Goal: Information Seeking & Learning: Learn about a topic

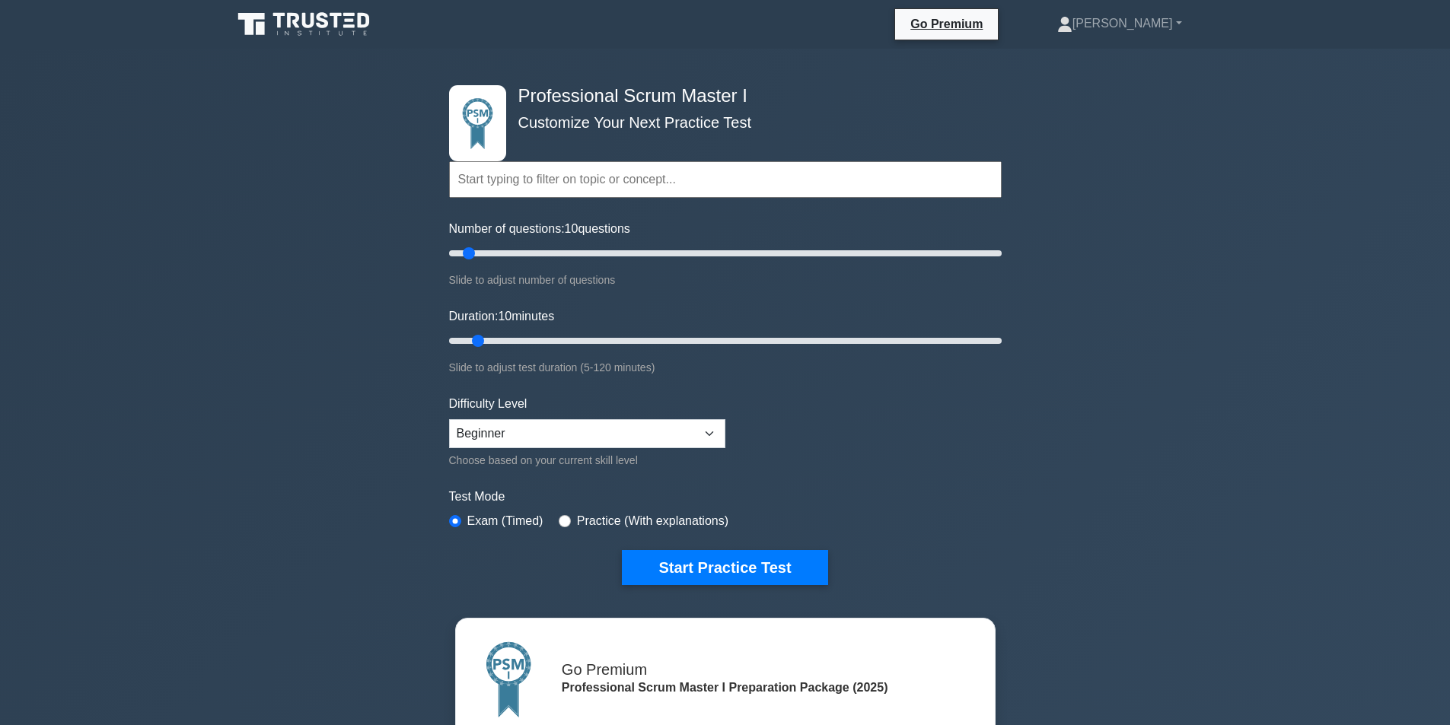
scroll to position [228, 0]
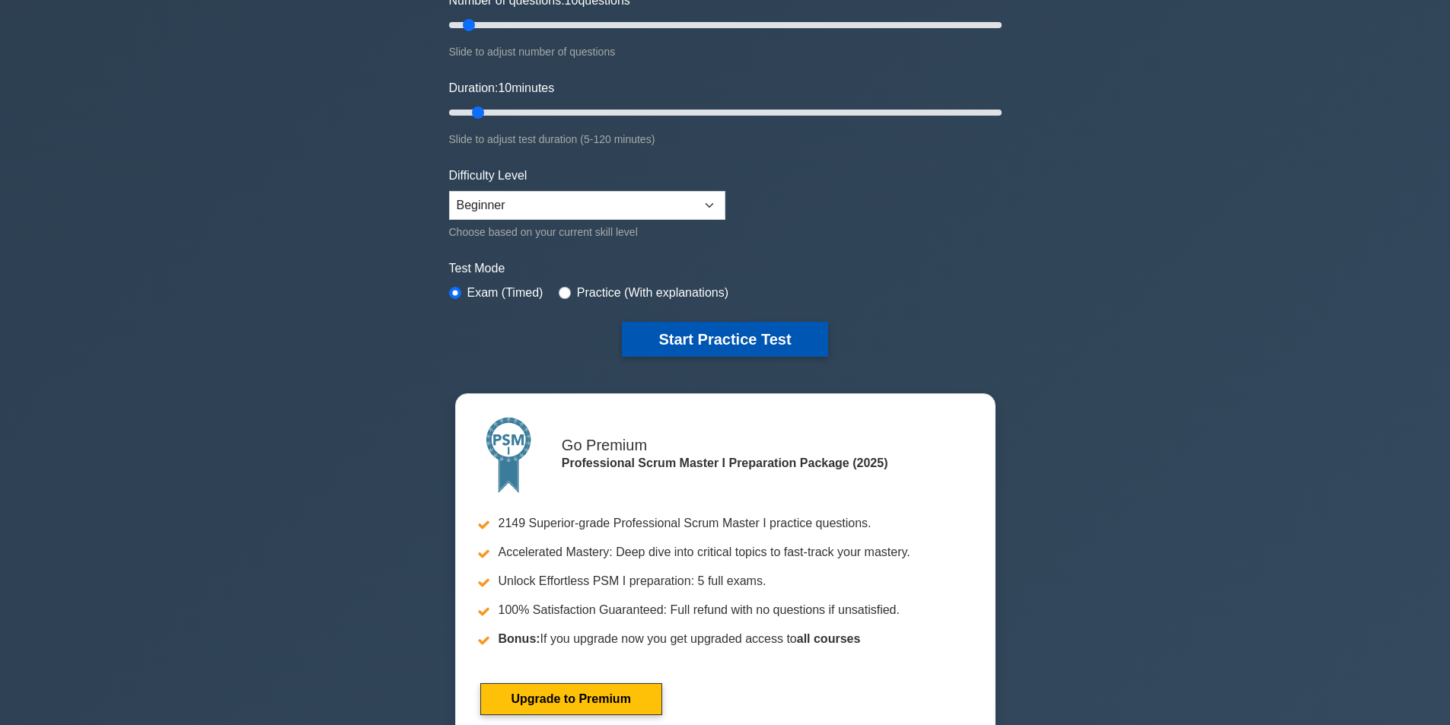
click at [750, 331] on button "Start Practice Test" at bounding box center [724, 339] width 205 height 35
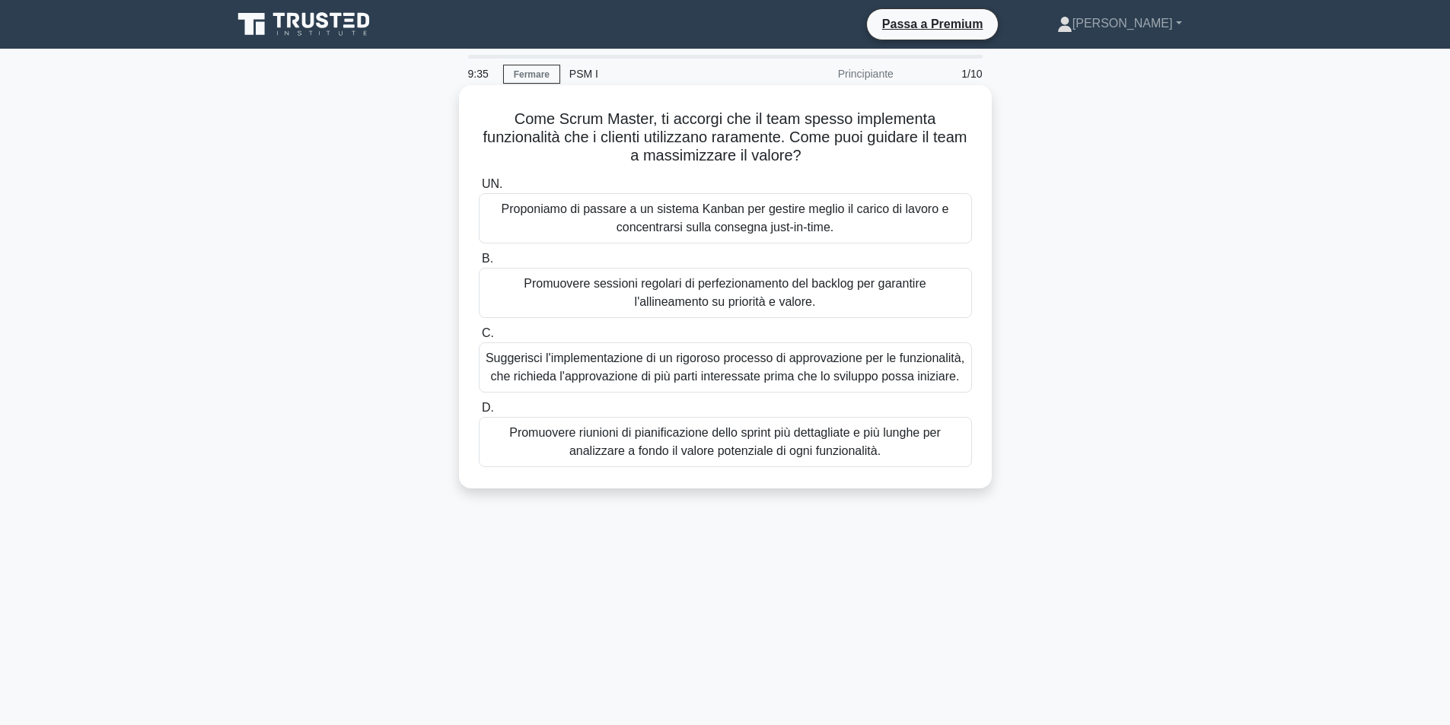
click at [714, 296] on font "Promuovere sessioni regolari di perfezionamento del backlog per garantire l'all…" at bounding box center [725, 292] width 402 height 31
click at [479, 264] on input "B. Promuovere sessioni regolari di perfezionamento del backlog per garantire l'…" at bounding box center [479, 259] width 0 height 10
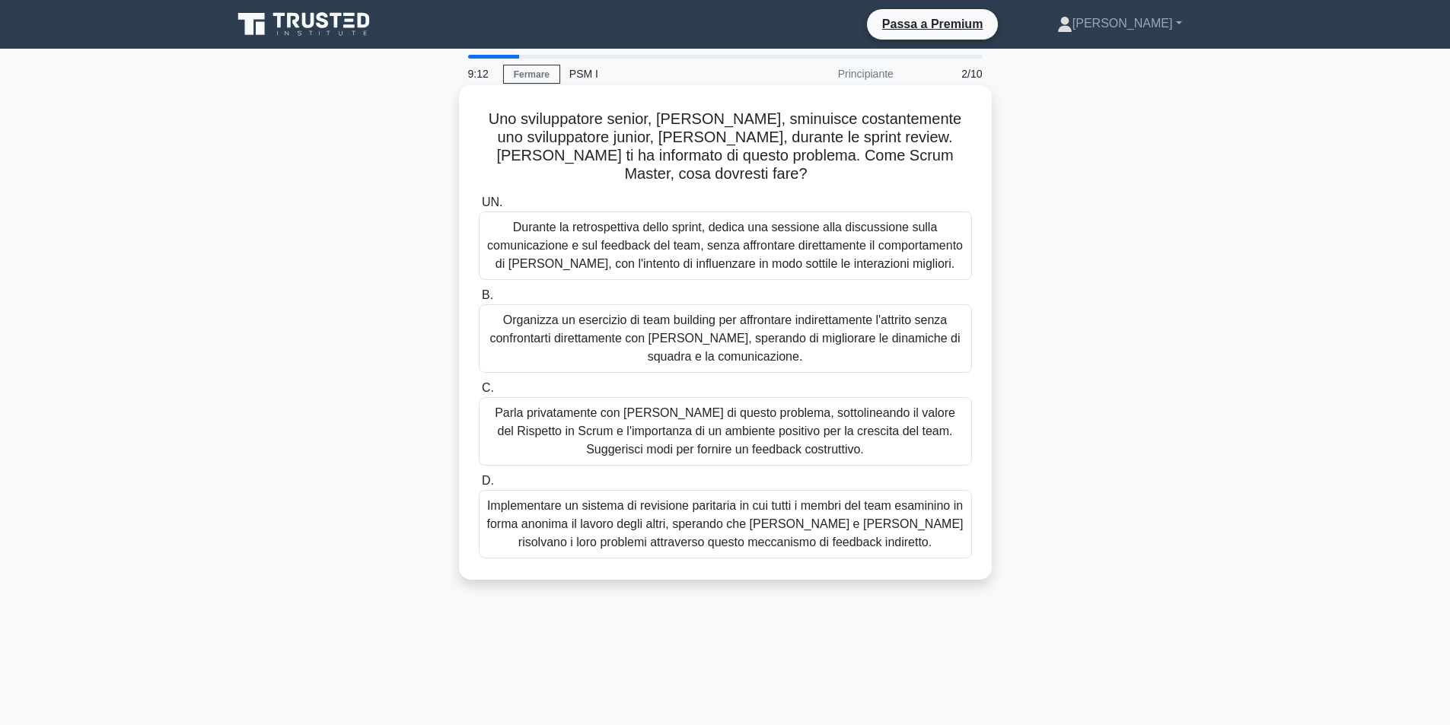
click at [564, 407] on font "Parla privatamente con [PERSON_NAME] di questo problema, sottolineando il valor…" at bounding box center [725, 430] width 460 height 49
click at [479, 393] on input "C. Parla privatamente con [PERSON_NAME] di questo problema, sottolineando il va…" at bounding box center [479, 389] width 0 height 10
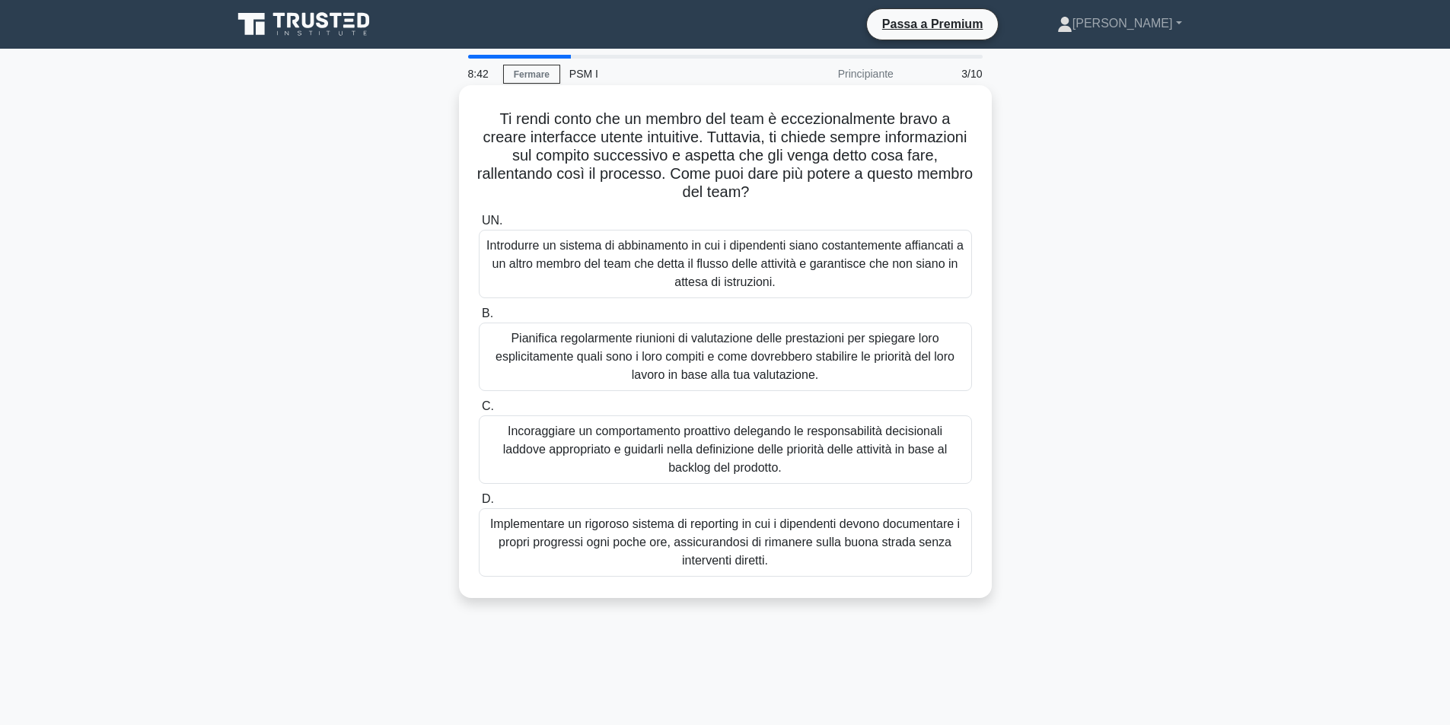
click at [684, 440] on font "Incoraggiare un comportamento proattivo delegando le responsabilità decisionali…" at bounding box center [725, 449] width 444 height 49
click at [479, 412] on input "C. Incoraggiare un comportamento proattivo delegando le responsabilità decision…" at bounding box center [479, 407] width 0 height 10
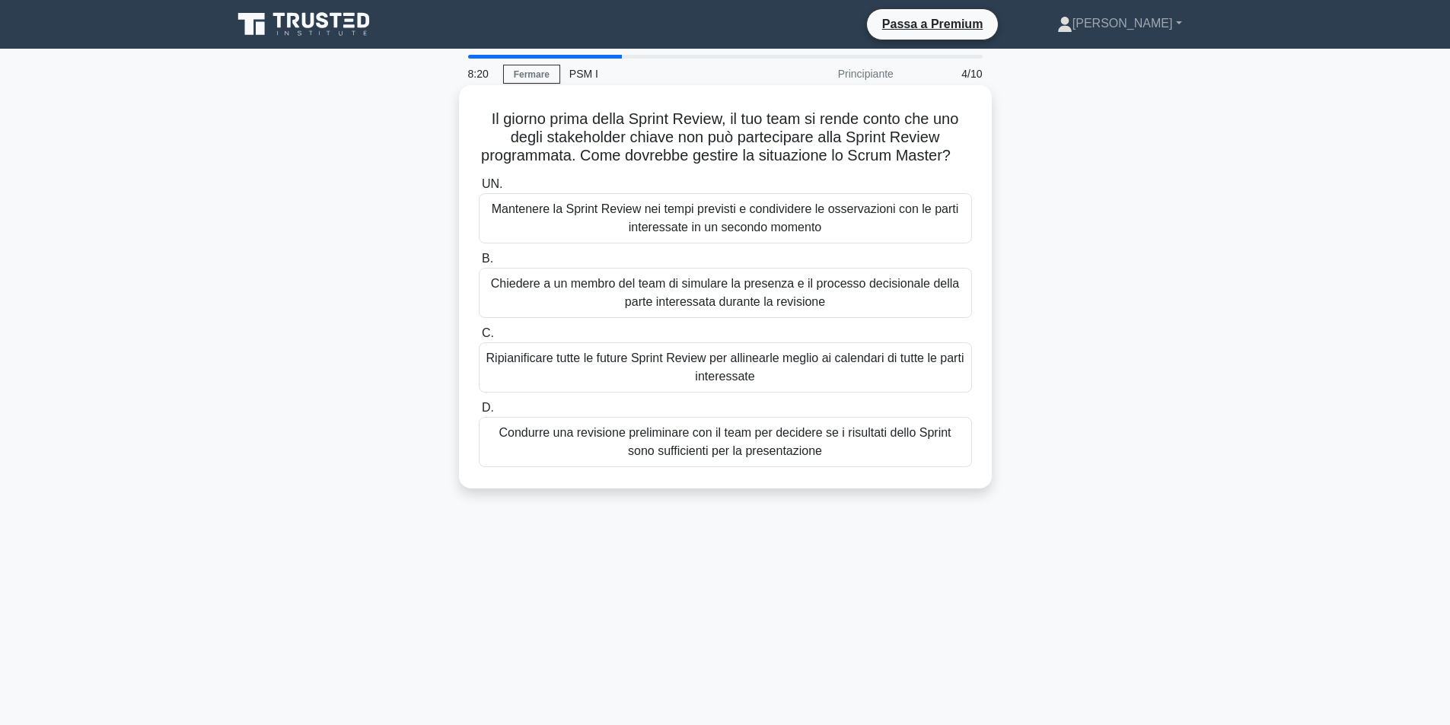
click at [724, 234] on font "Mantenere la Sprint Review nei tempi previsti e condividere le osservazioni con…" at bounding box center [725, 217] width 467 height 31
click at [479, 190] on input "UN. Mantenere la Sprint Review nei tempi previsti e condividere le osservazioni…" at bounding box center [479, 185] width 0 height 10
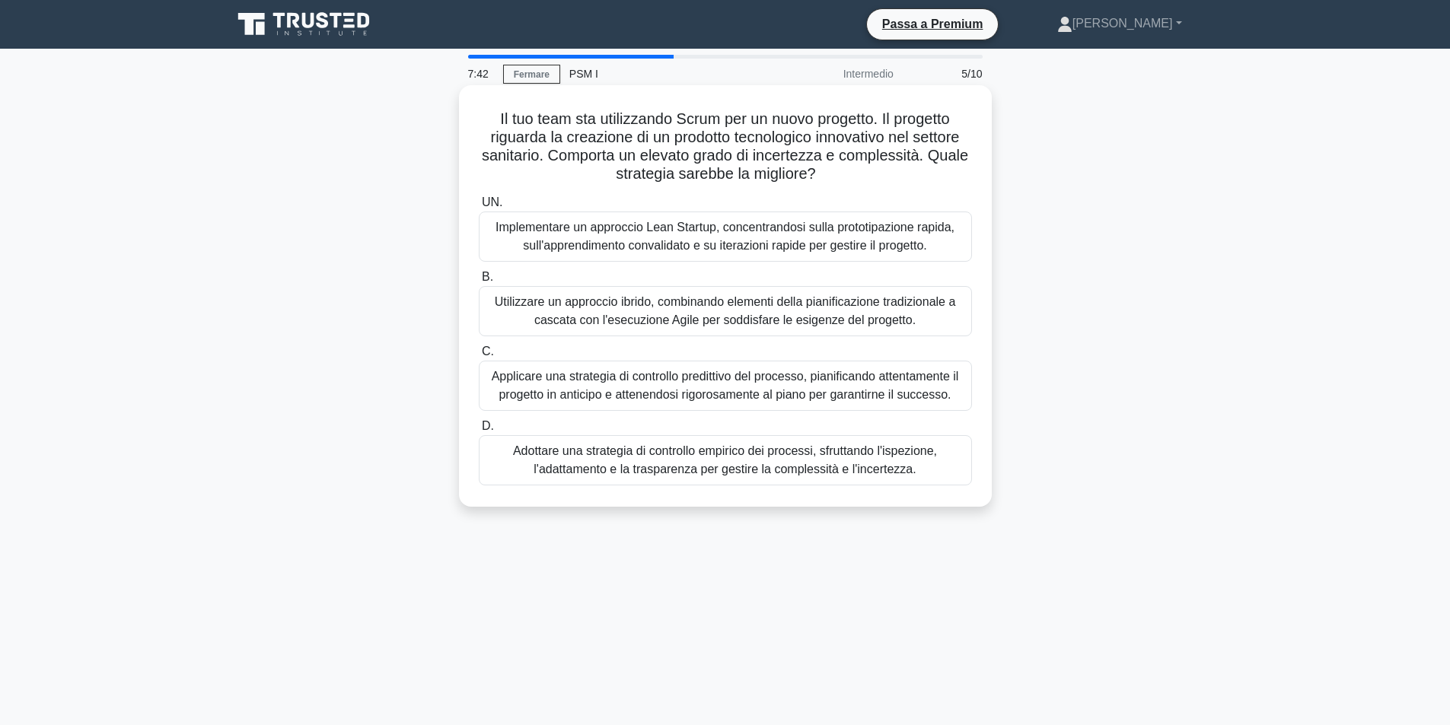
click at [809, 463] on font "Adottare una strategia di controllo empirico dei processi, sfruttando l'ispezio…" at bounding box center [725, 459] width 424 height 31
click at [479, 432] on input "D. Adottare una strategia di controllo empirico dei processi, sfruttando l'ispe…" at bounding box center [479, 427] width 0 height 10
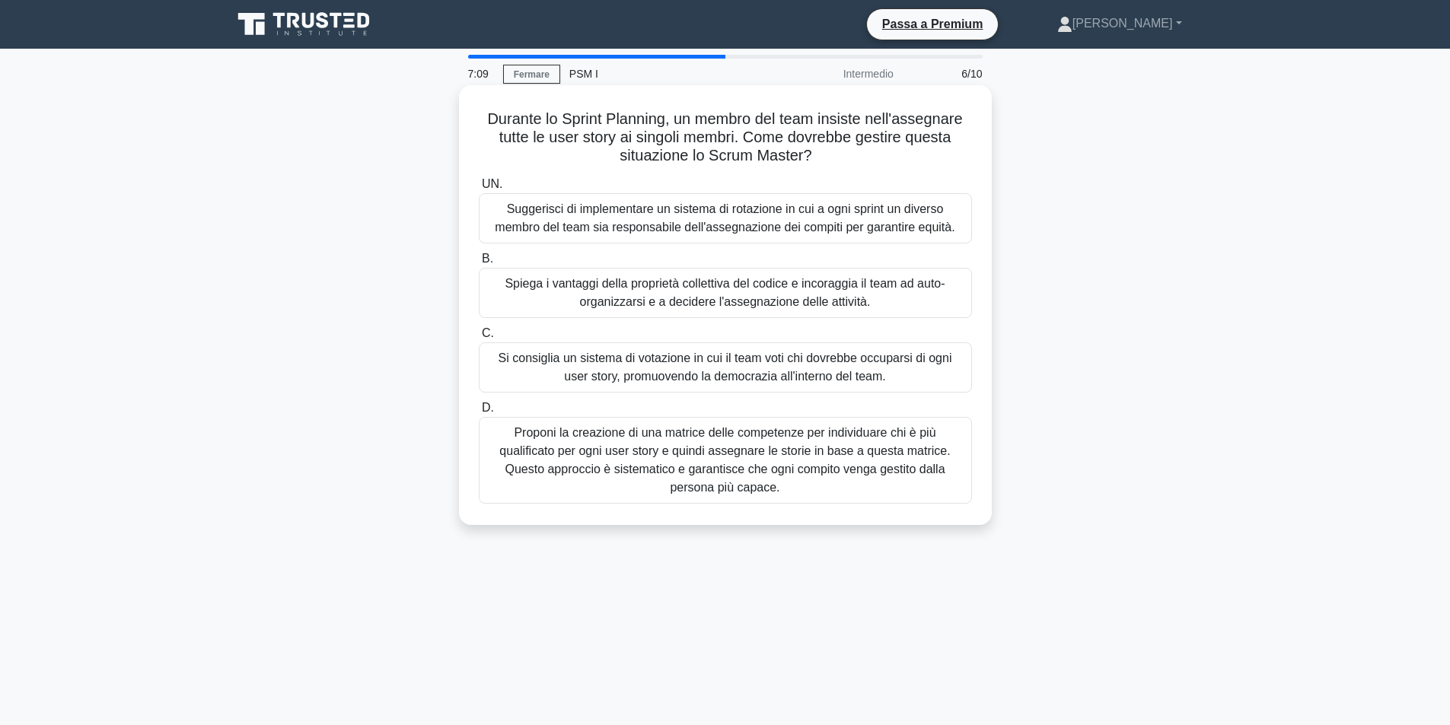
click at [635, 298] on font "Spiega i vantaggi della proprietà collettiva del codice e incoraggia il team ad…" at bounding box center [725, 292] width 440 height 31
click at [479, 264] on input "B. Spiega i vantaggi della proprietà collettiva del codice e incoraggia il team…" at bounding box center [479, 259] width 0 height 10
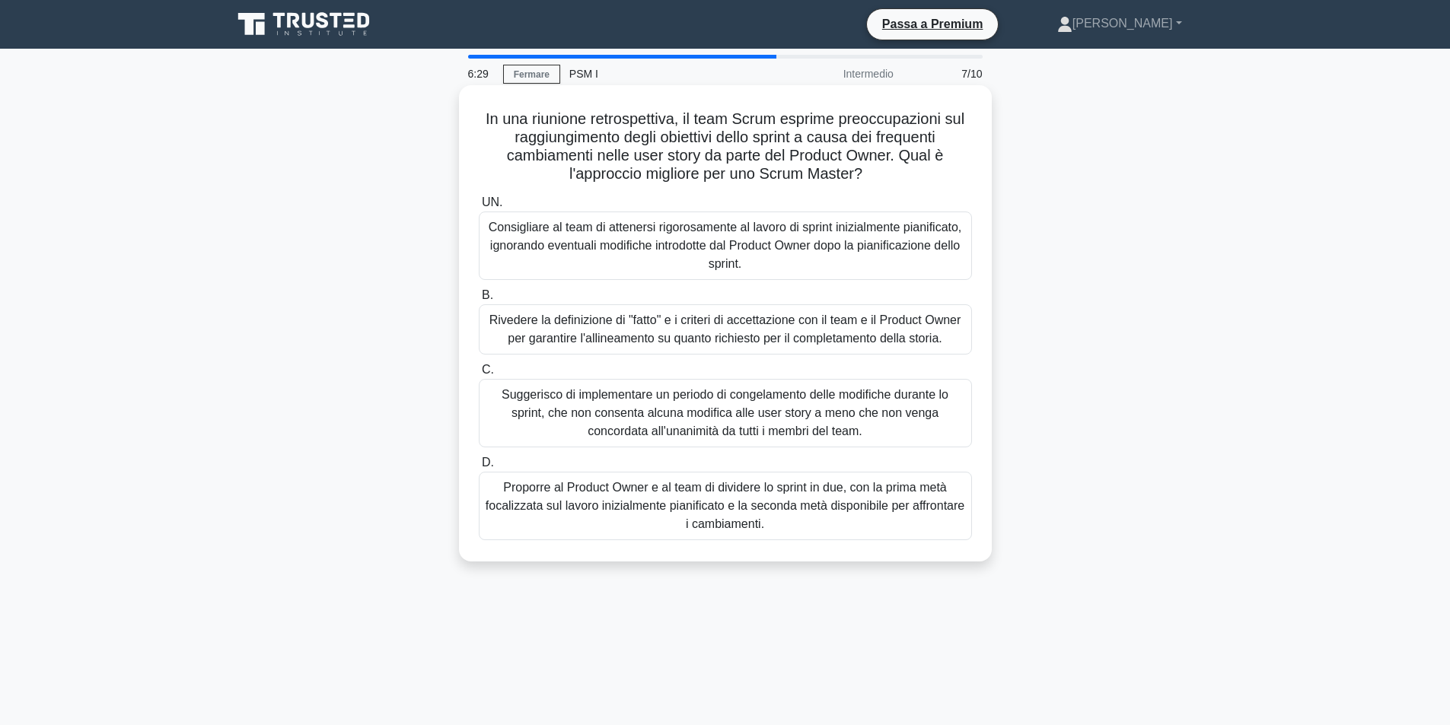
click at [629, 324] on font "Rivedere la definizione di "fatto" e i criteri di accettazione con il team e il…" at bounding box center [725, 329] width 472 height 31
click at [479, 301] on input "B. Rivedere la definizione di "fatto" e i criteri di accettazione con il team e…" at bounding box center [479, 296] width 0 height 10
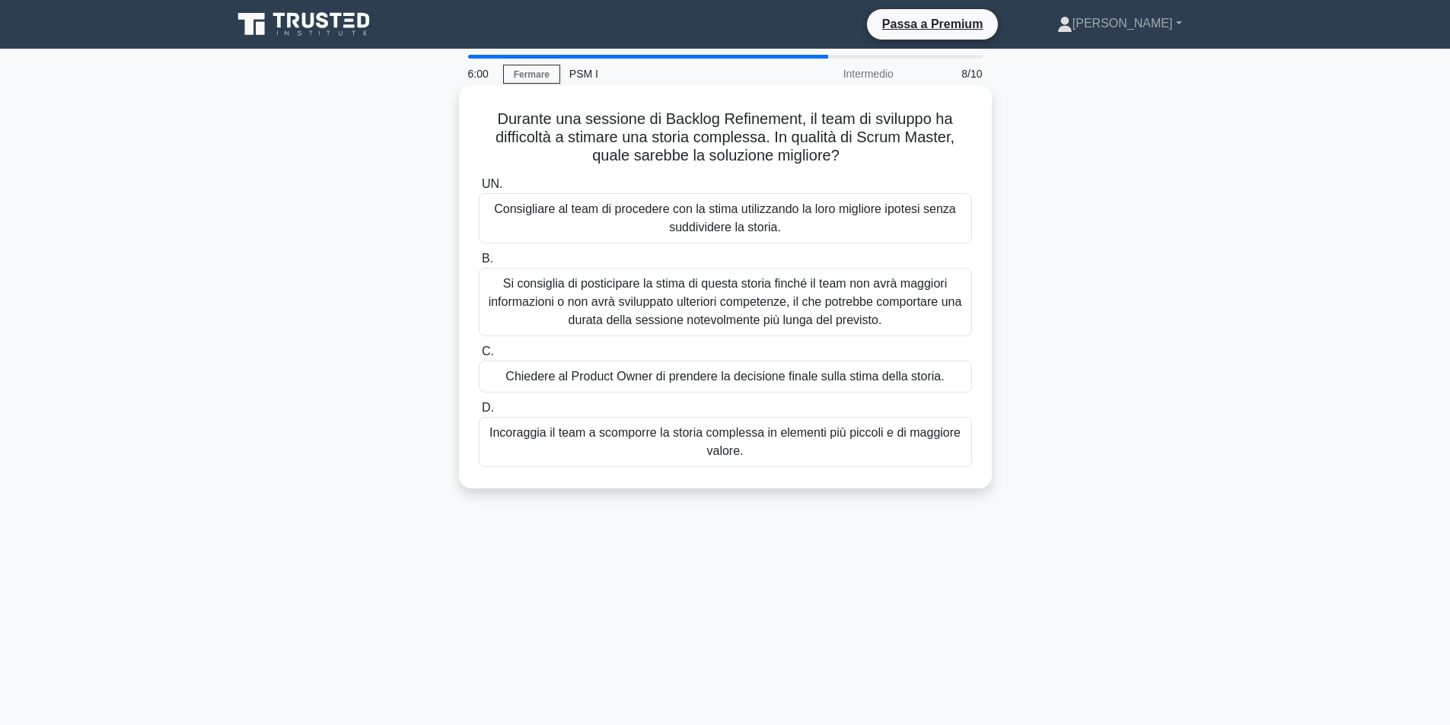
click at [653, 447] on font "Incoraggia il team a scomporre la storia complessa in elementi più piccoli e di…" at bounding box center [725, 442] width 479 height 37
click at [479, 413] on input "D. Incoraggia il team a scomporre la storia complessa in elementi più piccoli e…" at bounding box center [479, 408] width 0 height 10
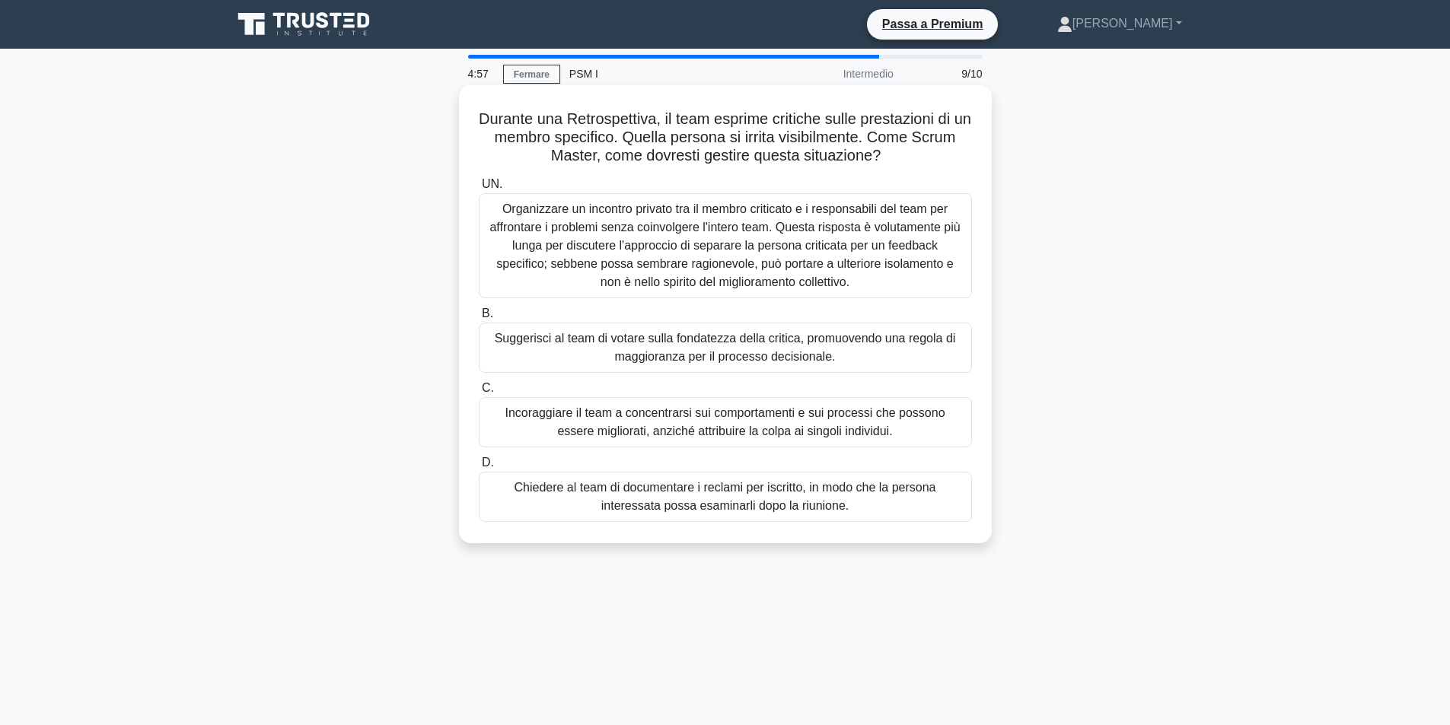
click at [799, 433] on font "Incoraggiare il team a concentrarsi sui comportamenti e sui processi che posson…" at bounding box center [725, 421] width 440 height 31
click at [479, 393] on input "C. Incoraggiare il team a concentrarsi sui comportamenti e sui processi che pos…" at bounding box center [479, 389] width 0 height 10
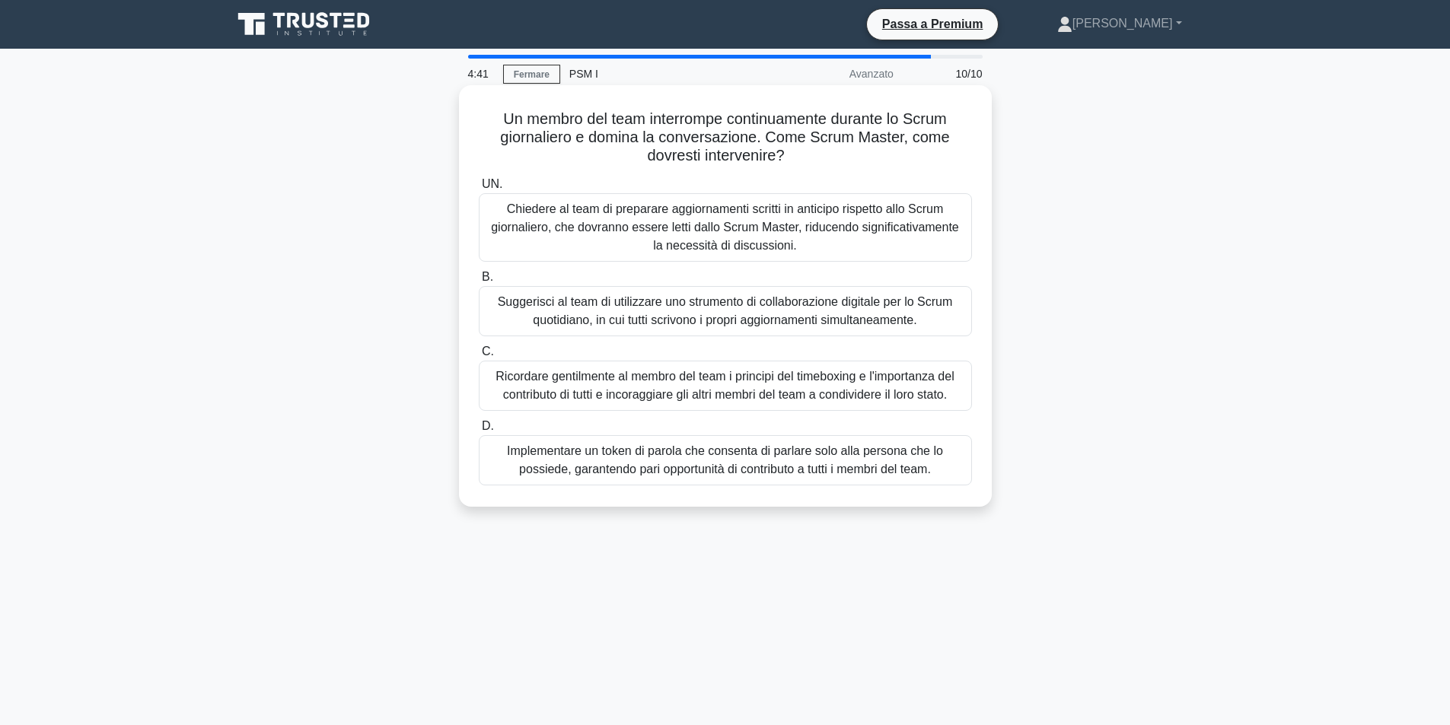
click at [632, 390] on font "Ricordare gentilmente al membro del team i principi del timeboxing e l'importan…" at bounding box center [724, 385] width 458 height 31
click at [479, 357] on input "C. Ricordare gentilmente al membro del team i principi del timeboxing e l'impor…" at bounding box center [479, 352] width 0 height 10
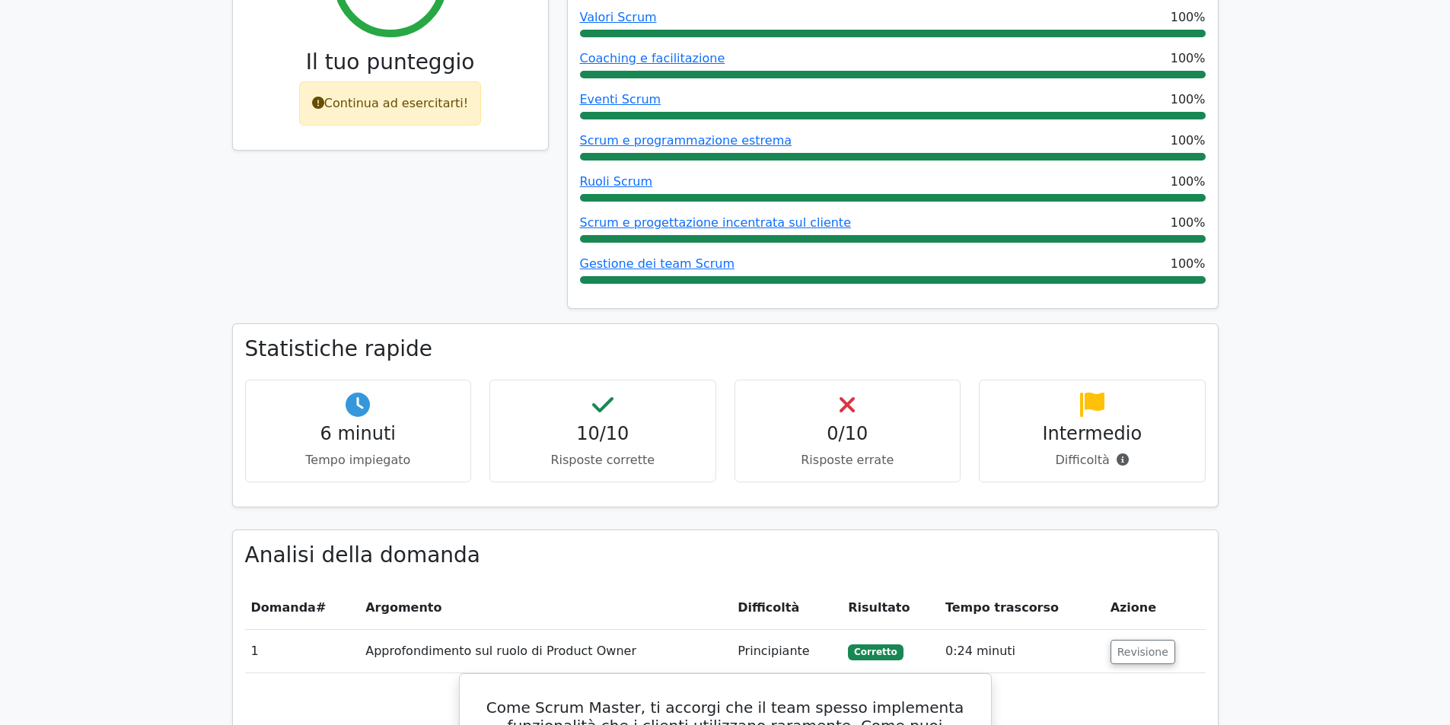
scroll to position [685, 0]
